Goal: Feedback & Contribution: Submit feedback/report problem

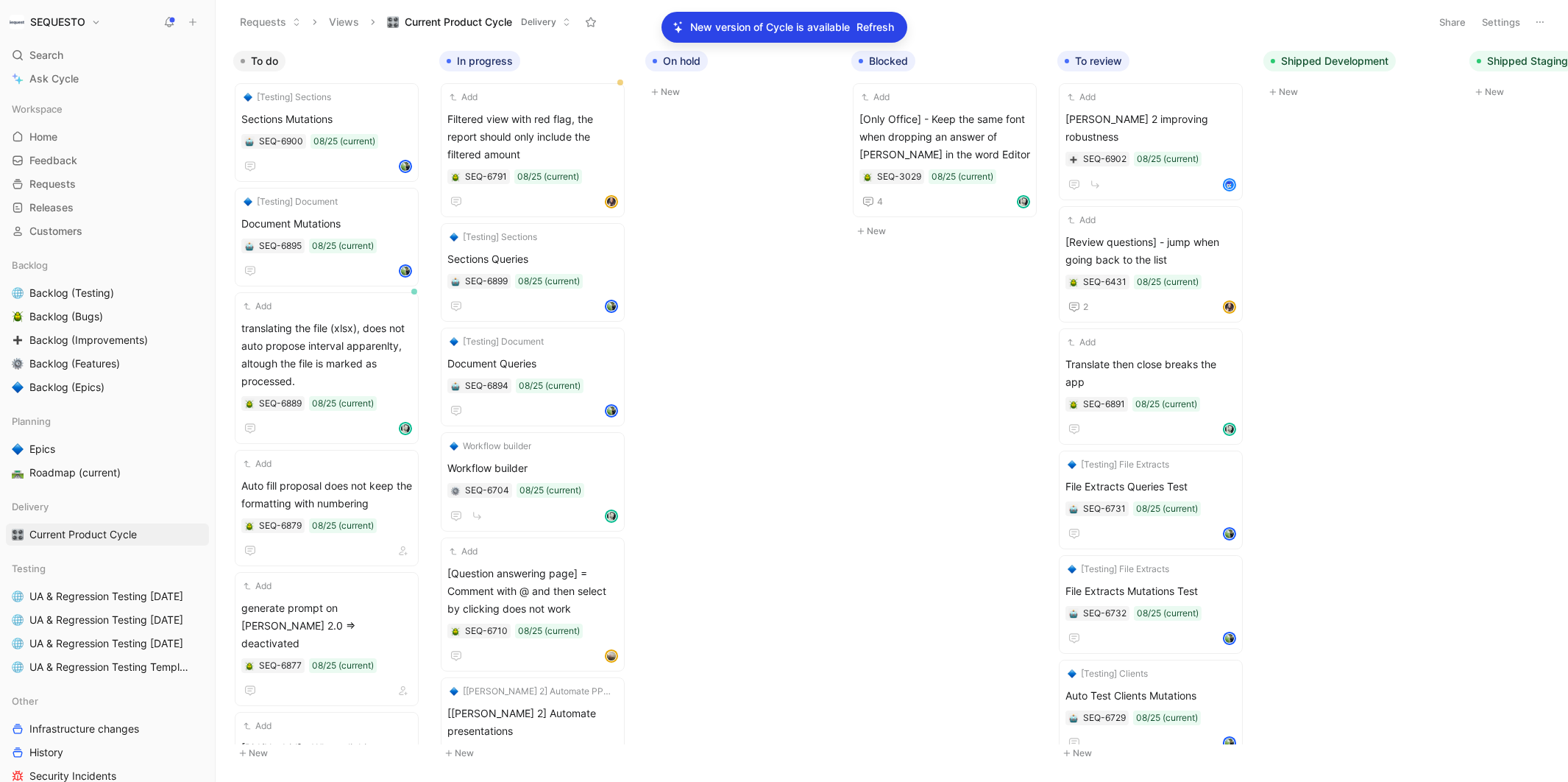
scroll to position [49, 0]
click at [395, 63] on icon "button" at bounding box center [397, 61] width 9 height 9
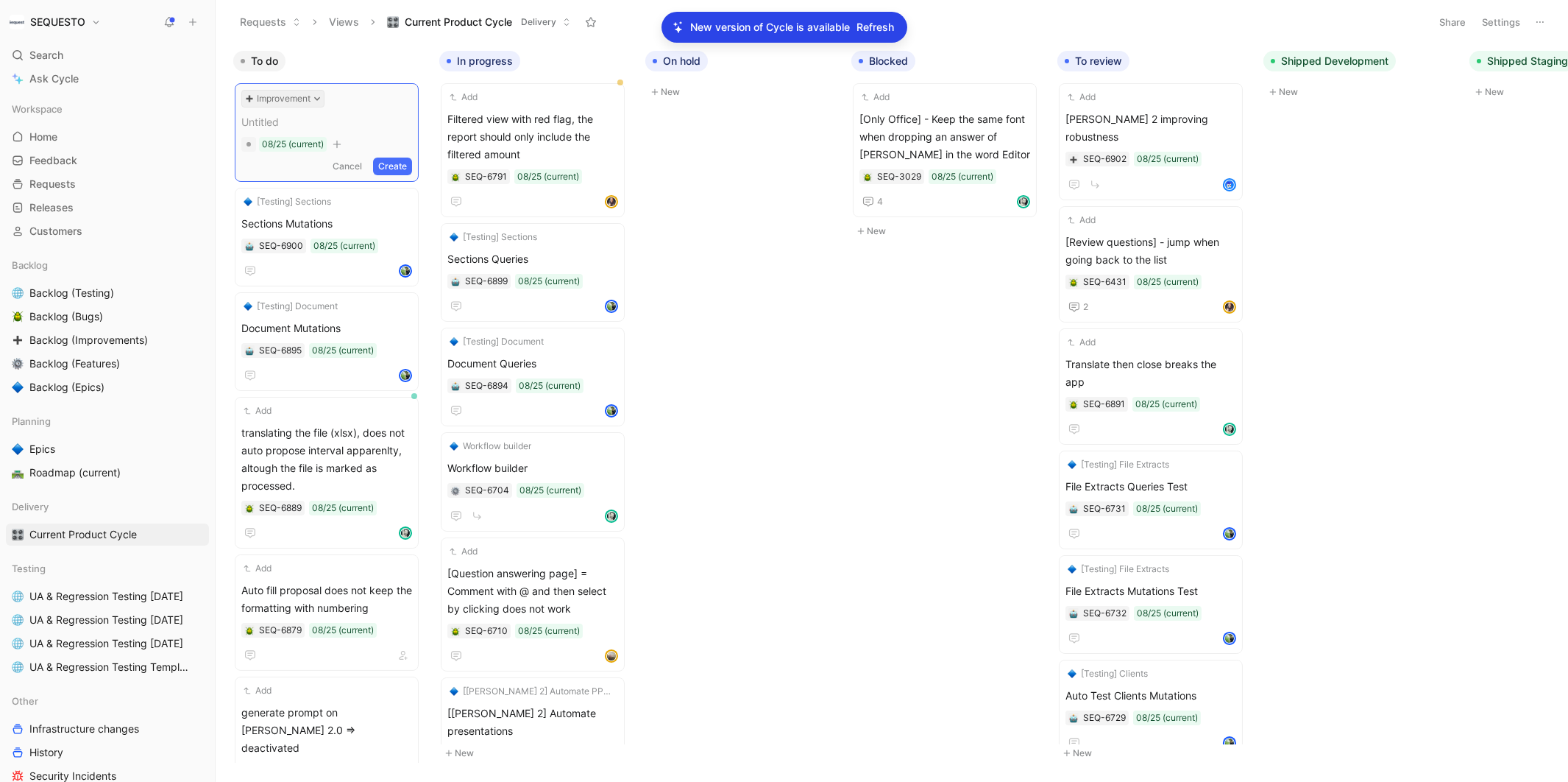
click at [314, 97] on icon at bounding box center [317, 99] width 6 height 4
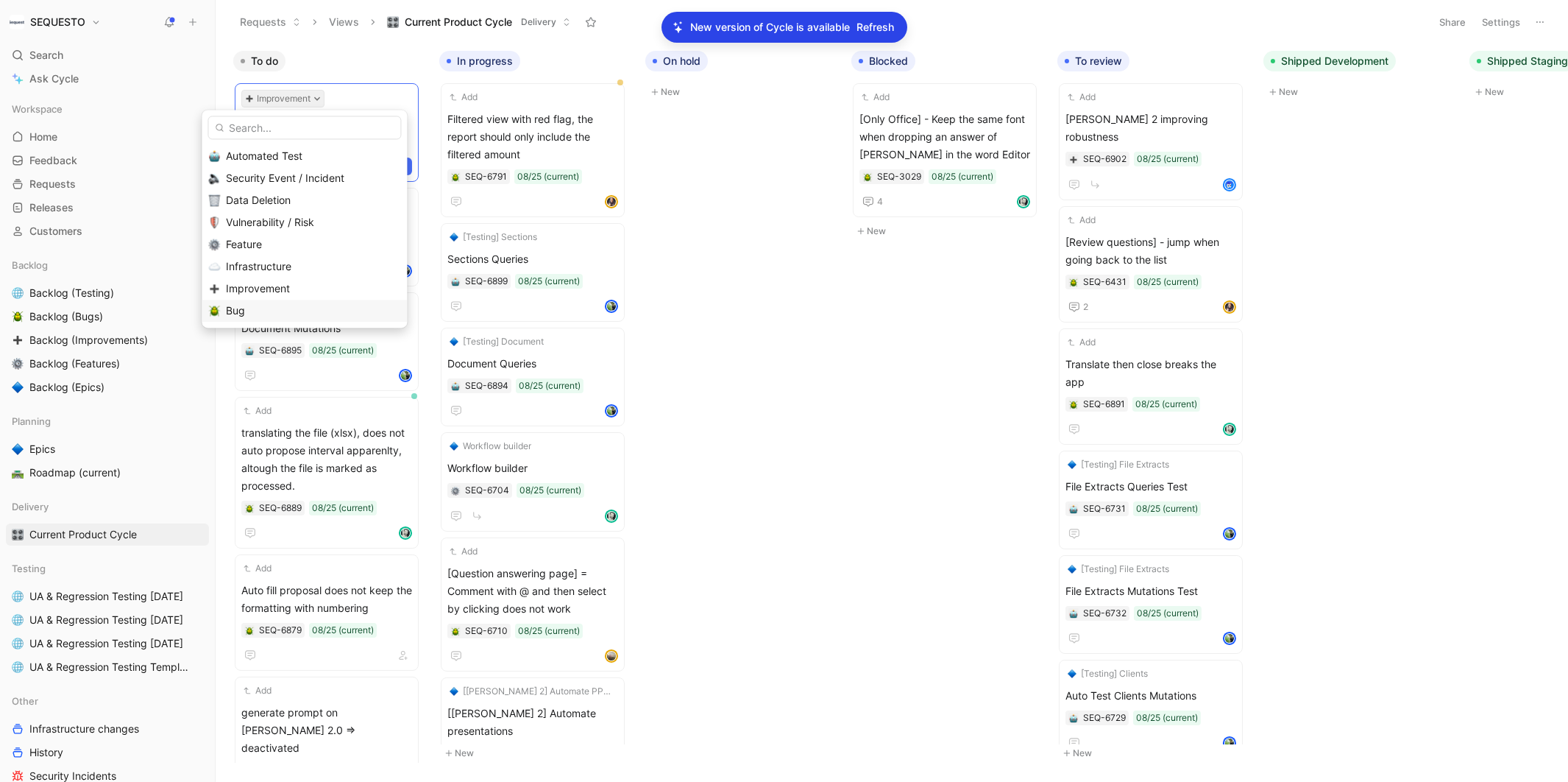
click at [245, 311] on div "Bug" at bounding box center [312, 311] width 174 height 18
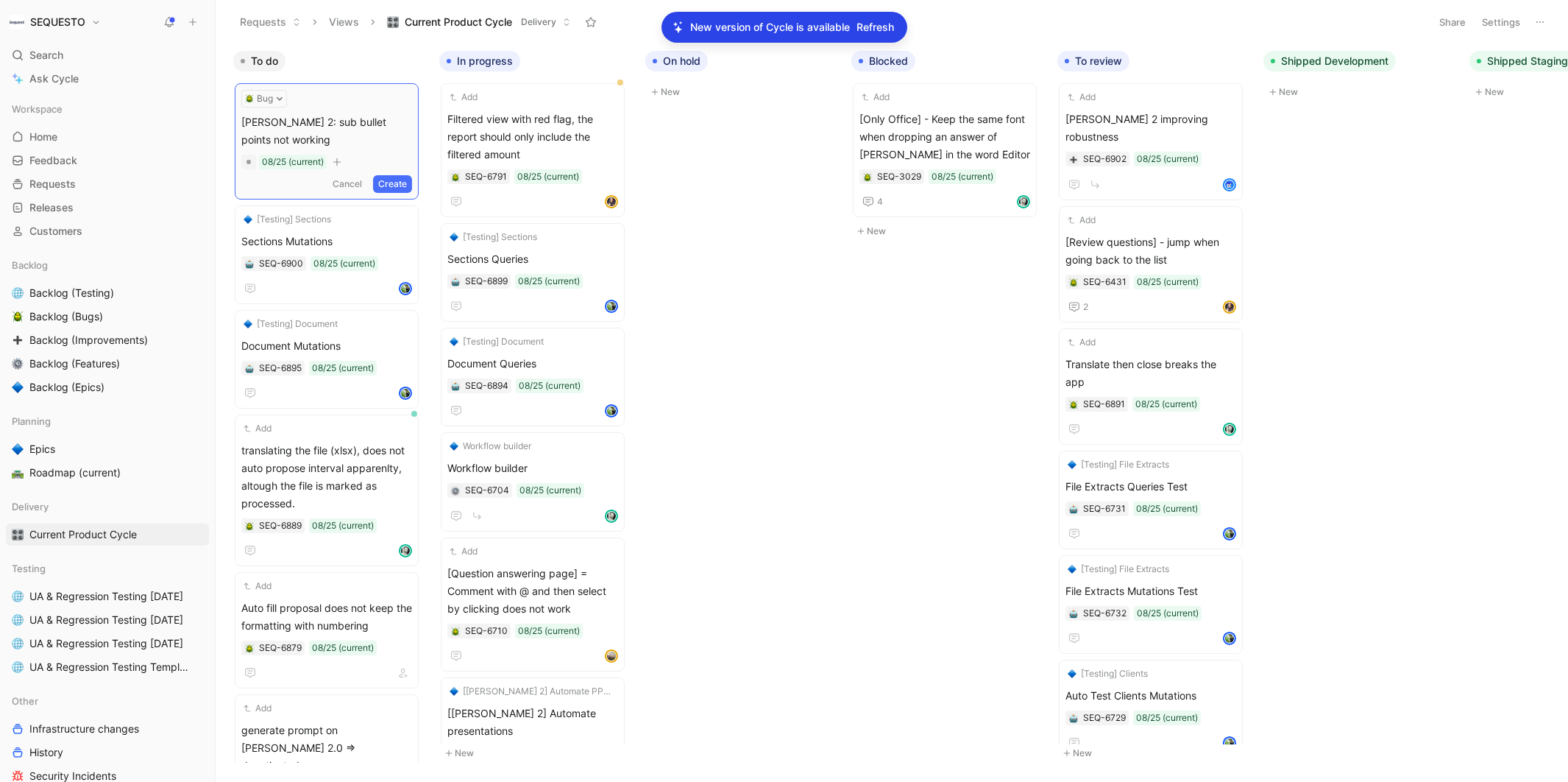
click at [405, 186] on button "Create" at bounding box center [393, 184] width 39 height 18
click at [371, 131] on span "[PERSON_NAME] 2: sub bullet points not working" at bounding box center [326, 129] width 170 height 36
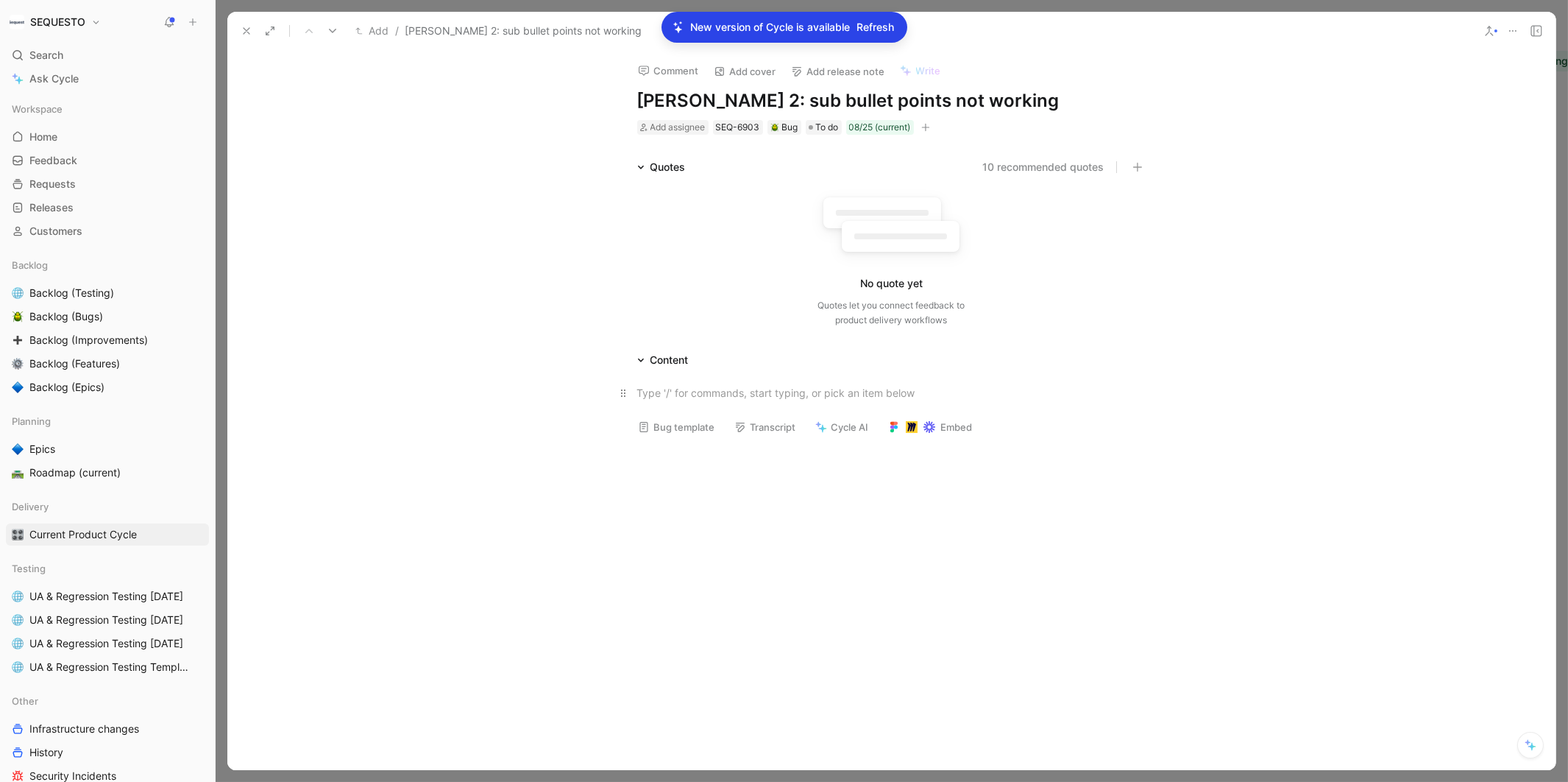
click at [669, 399] on div at bounding box center [892, 392] width 510 height 15
click at [694, 124] on span "Add assignee" at bounding box center [678, 127] width 55 height 11
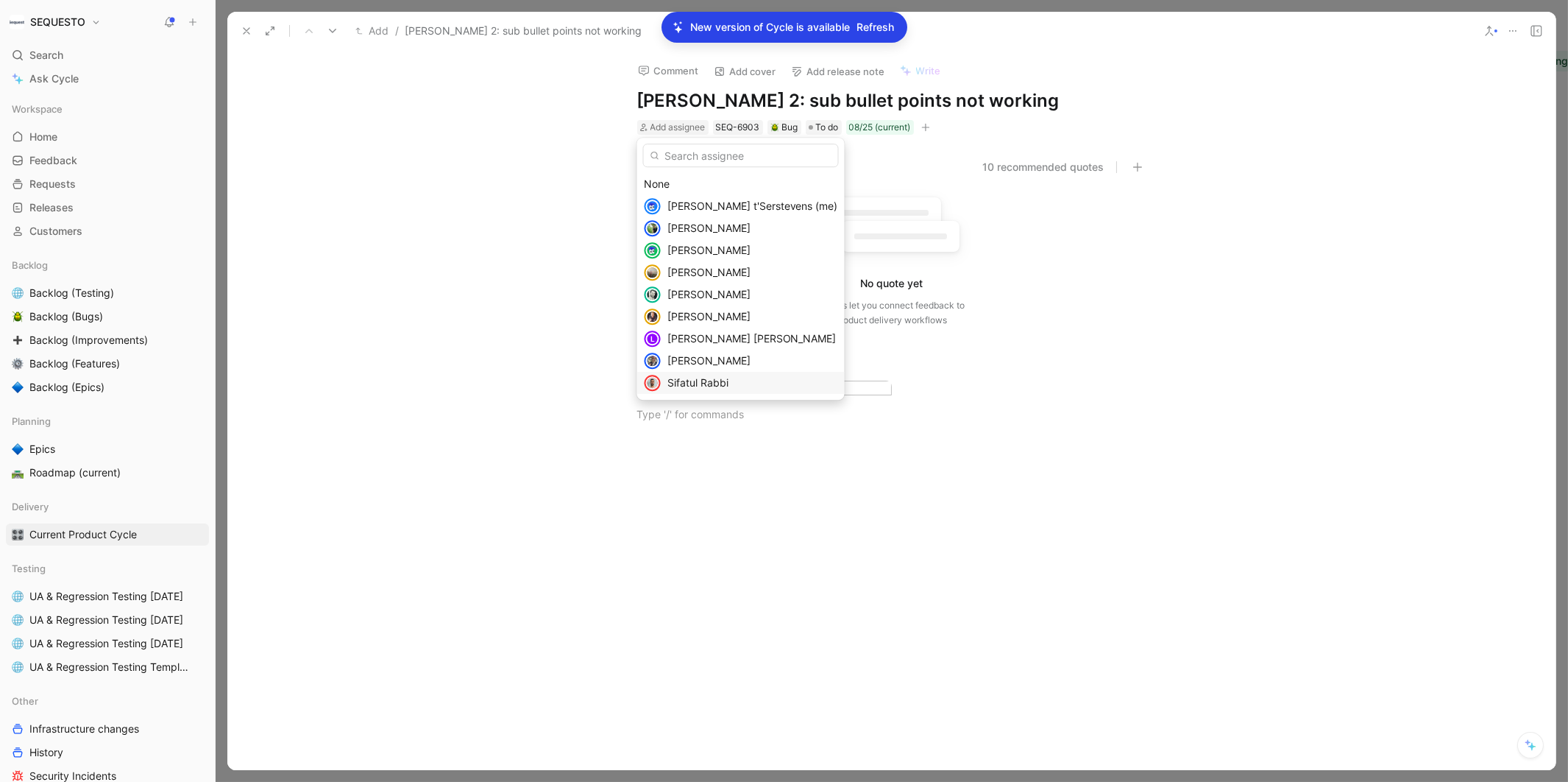
click at [709, 385] on span "Sifatul Rabbi" at bounding box center [698, 382] width 61 height 12
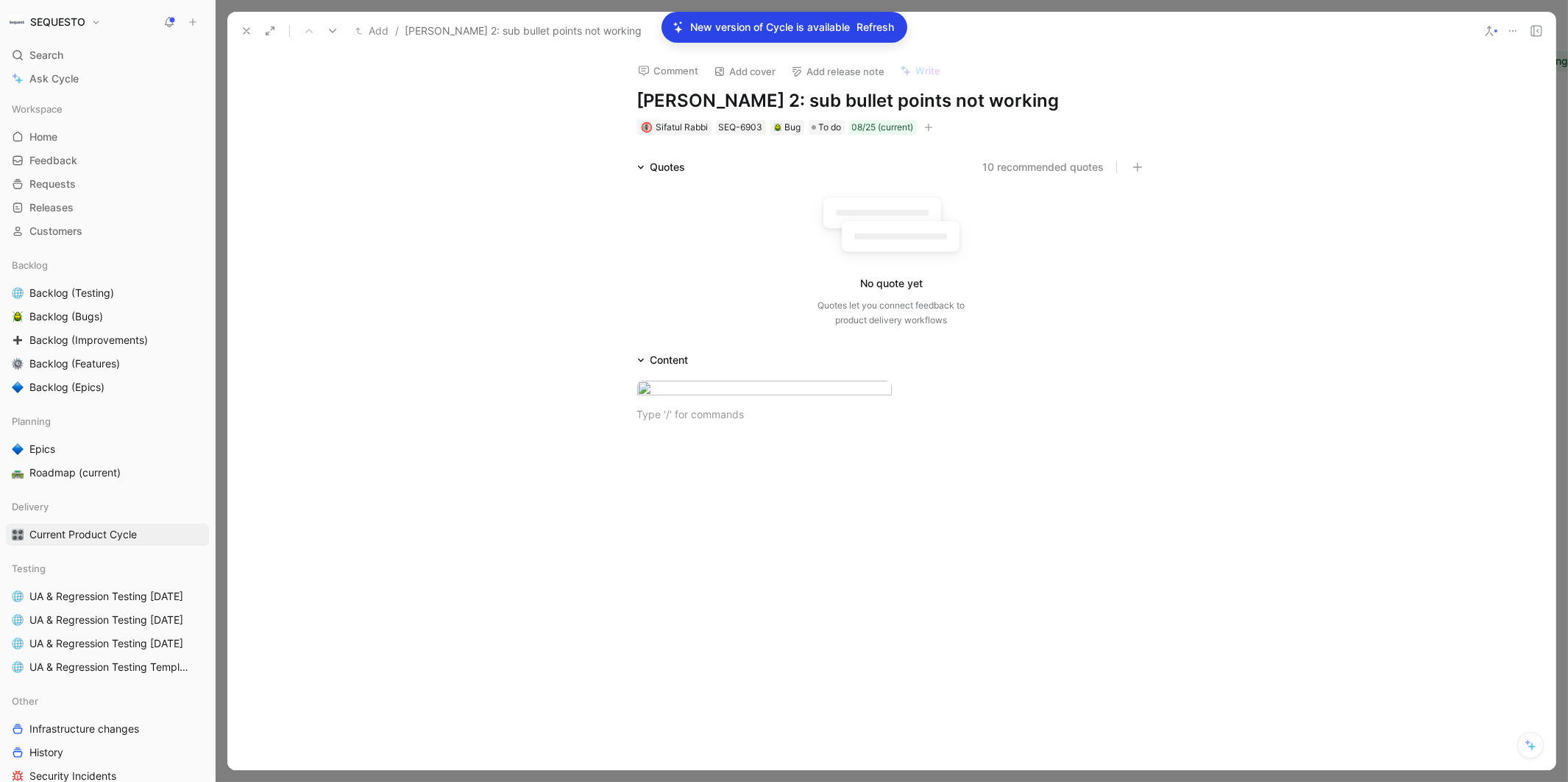
click at [444, 145] on div "Comment Add cover Add release note Write [PERSON_NAME] 2: sub bullet points not…" at bounding box center [892, 410] width 1328 height 720
click at [248, 29] on use at bounding box center [246, 30] width 6 height 6
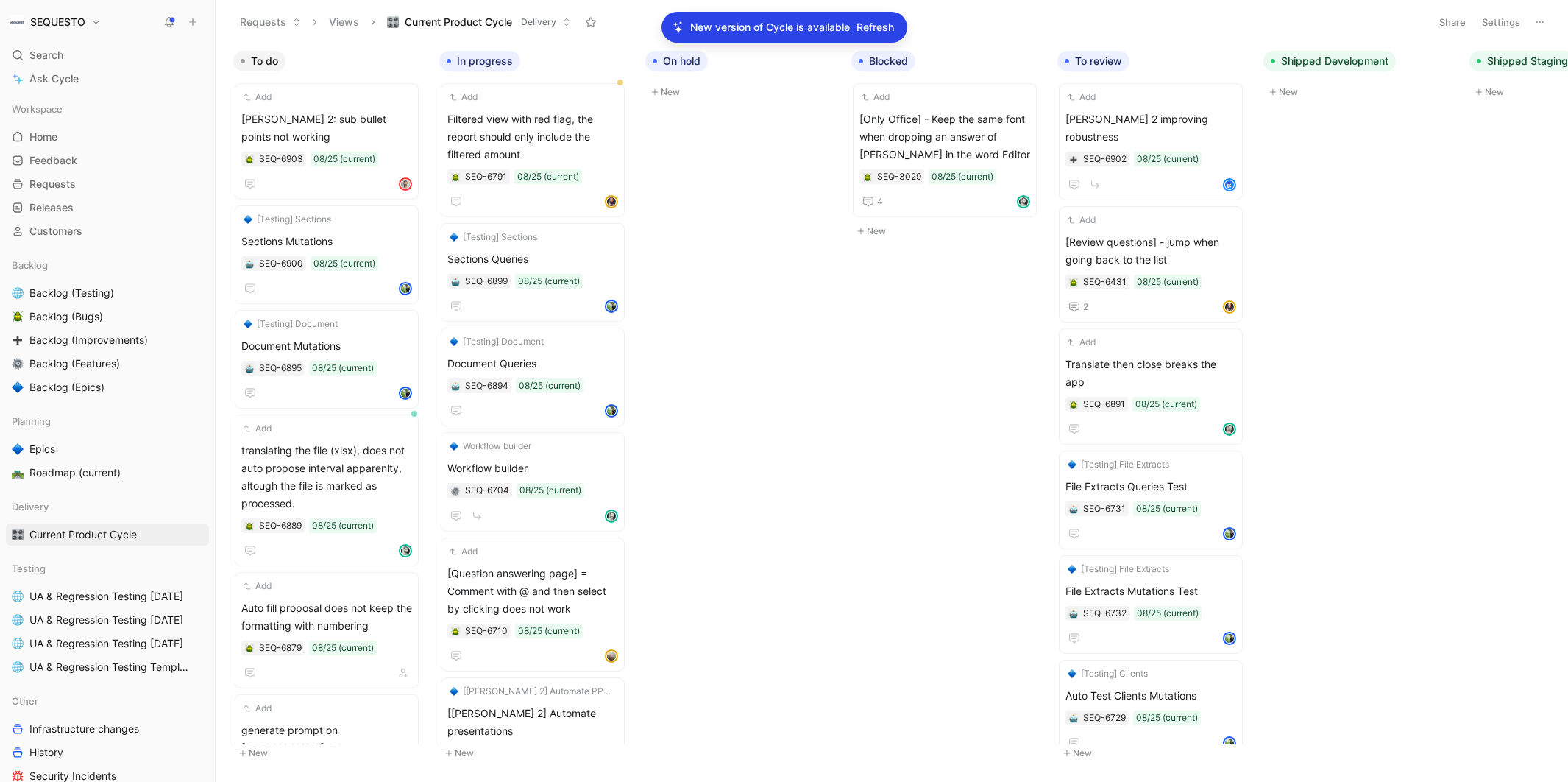
click at [871, 27] on span "Refresh" at bounding box center [876, 28] width 37 height 18
